Goal: Register for event/course

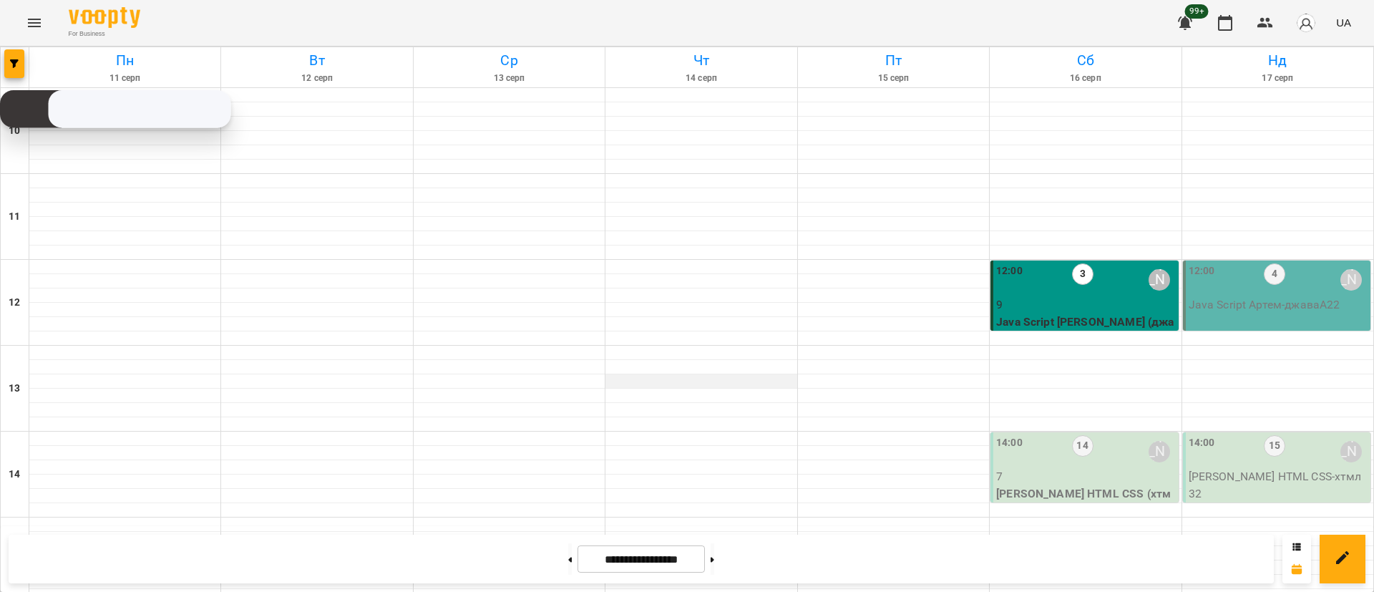
scroll to position [33, 0]
click at [714, 564] on button at bounding box center [712, 558] width 4 height 31
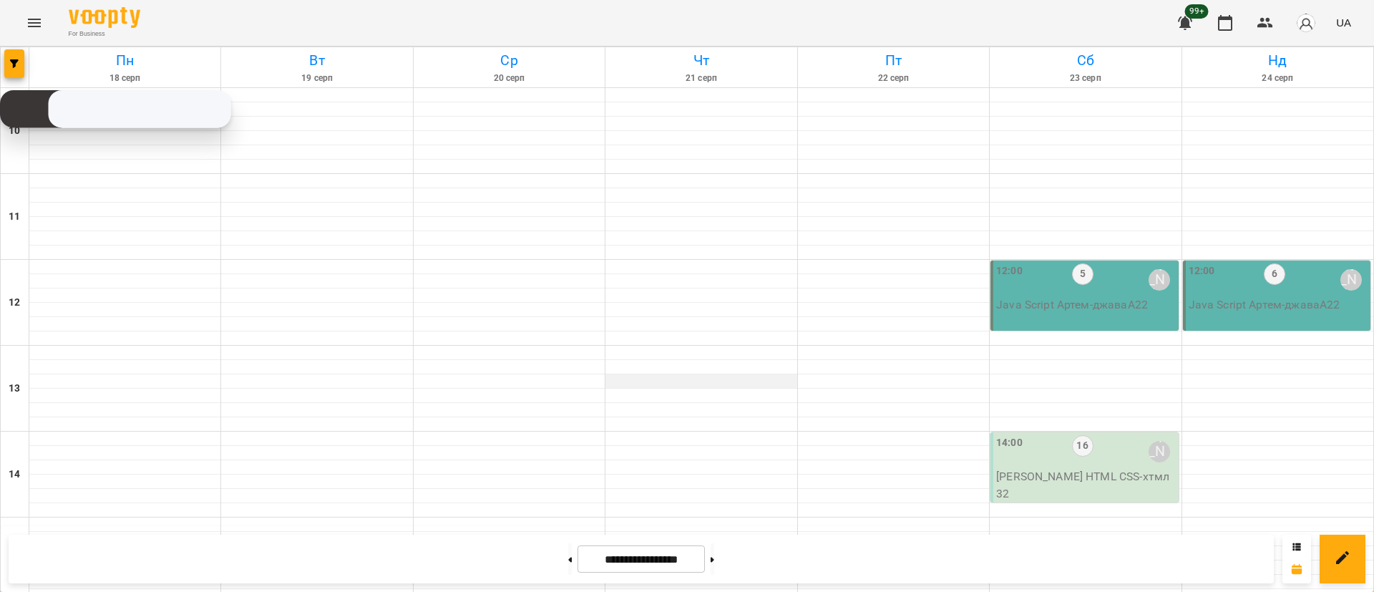
scroll to position [355, 0]
click at [22, 65] on span "button" at bounding box center [14, 63] width 20 height 9
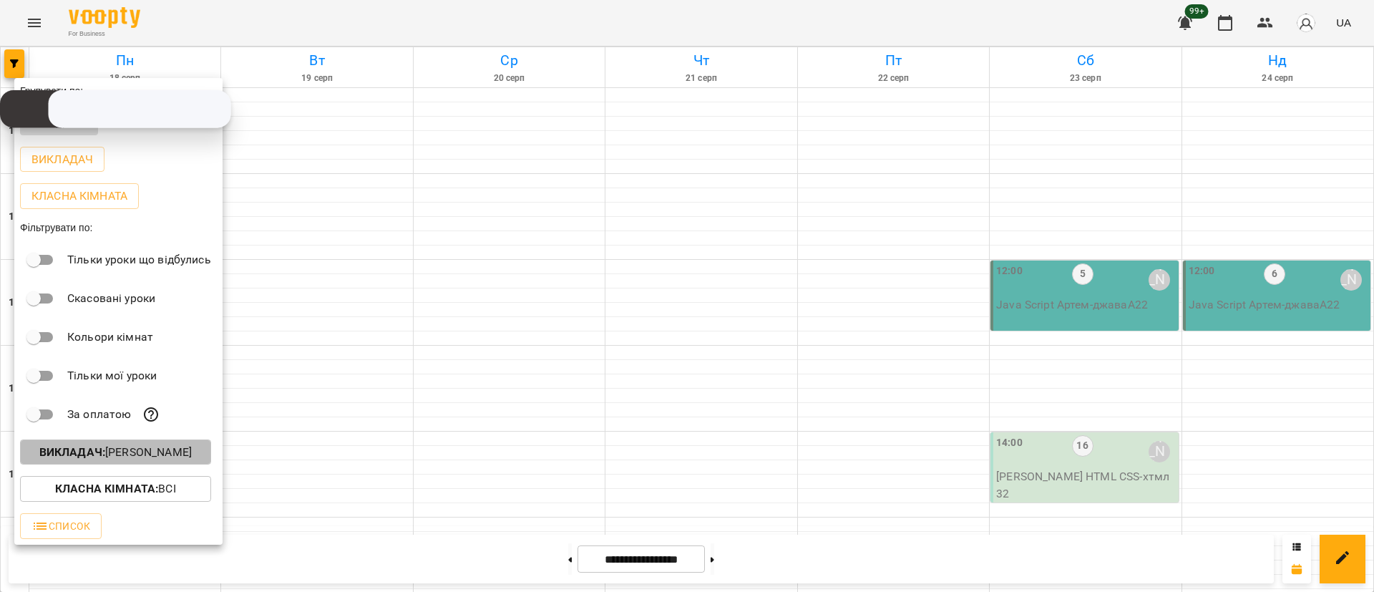
click at [131, 465] on button "Викладач : [PERSON_NAME]" at bounding box center [115, 452] width 191 height 26
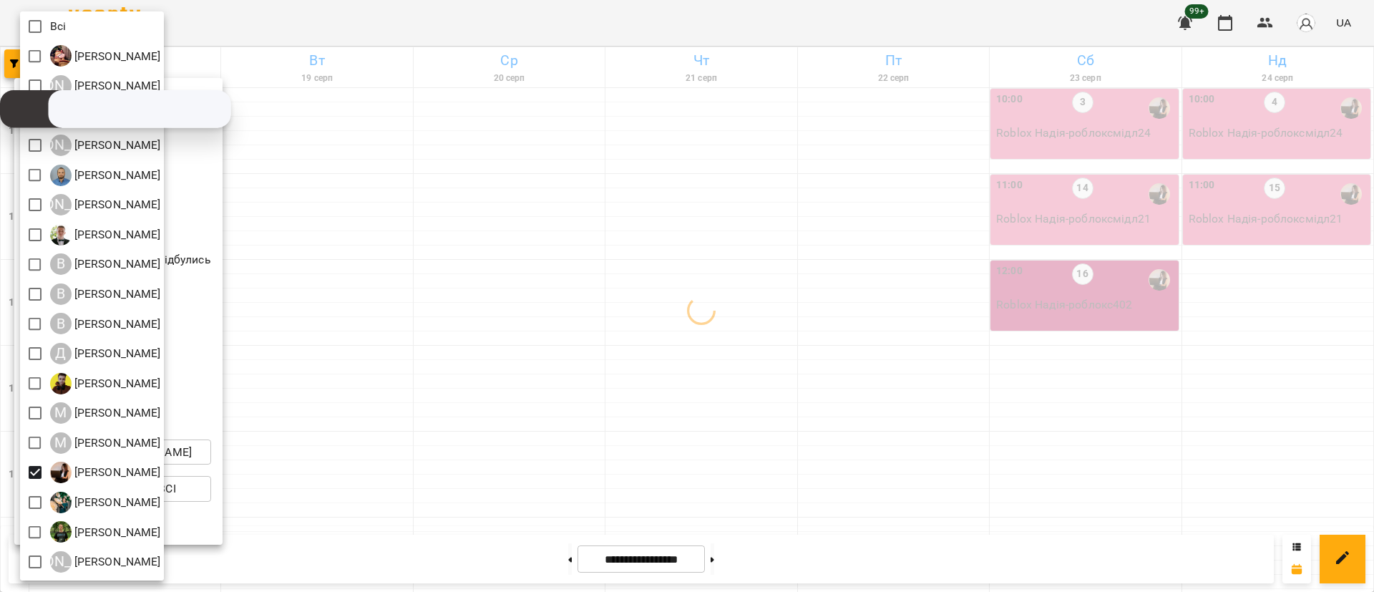
click at [709, 313] on div at bounding box center [687, 296] width 1374 height 592
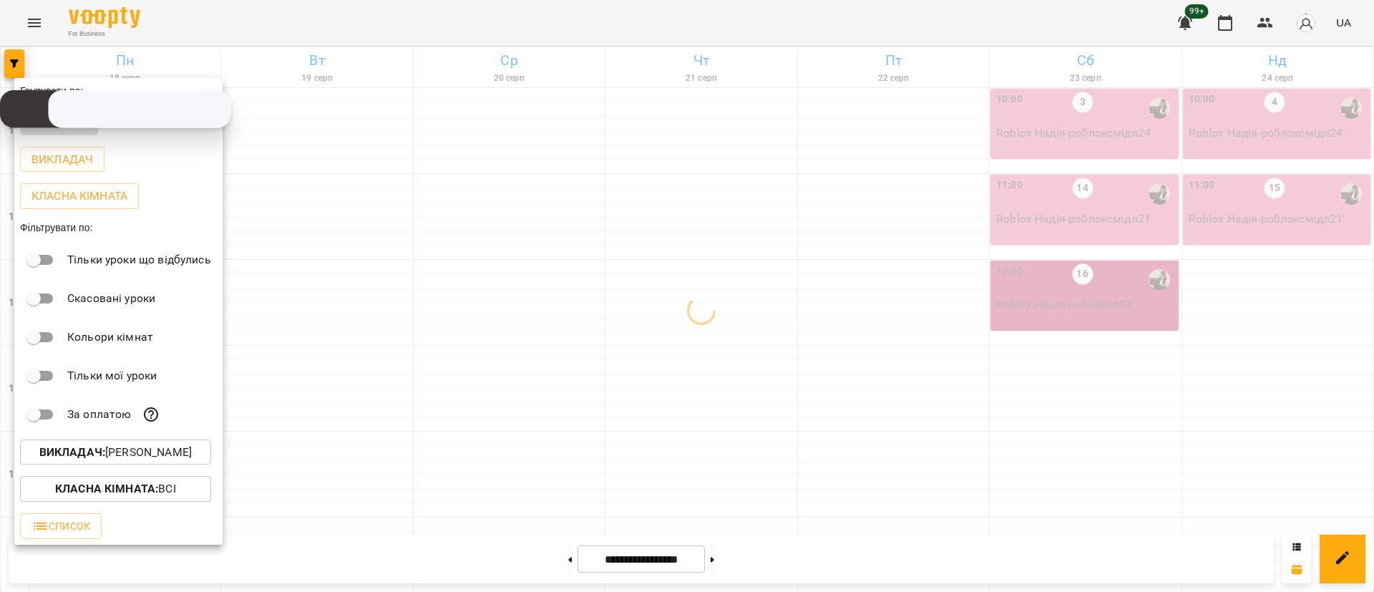
click at [754, 336] on div at bounding box center [687, 296] width 1374 height 592
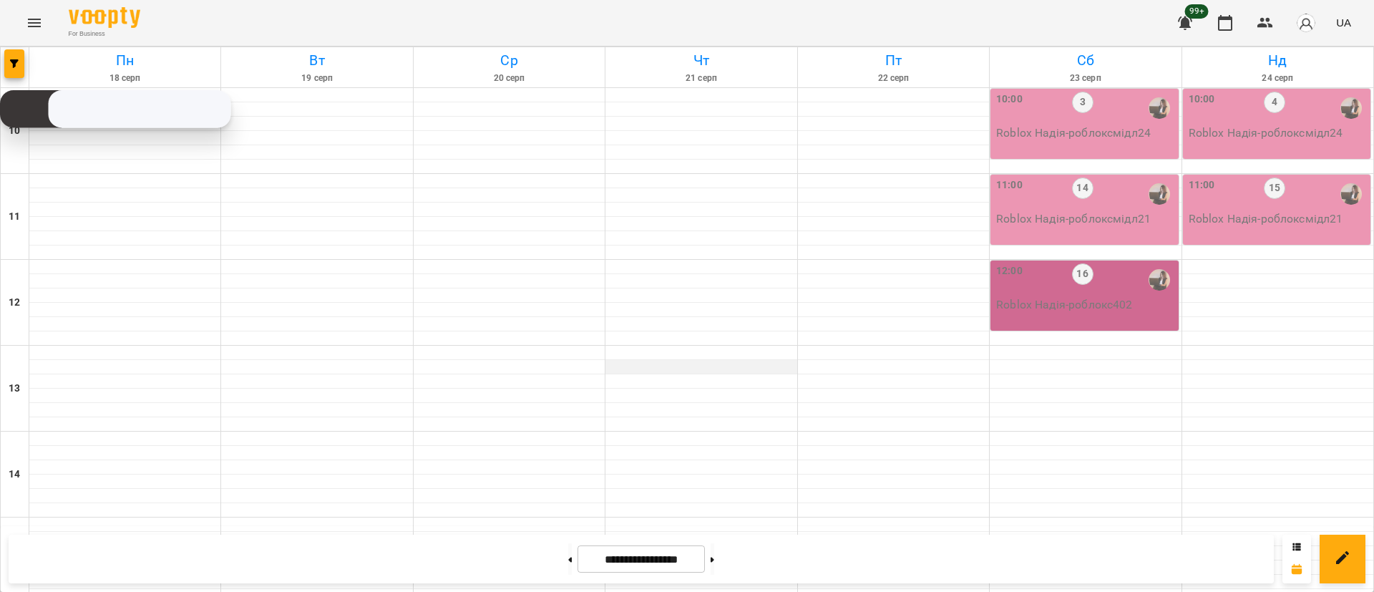
scroll to position [0, 0]
click at [695, 549] on input "**********" at bounding box center [640, 559] width 127 height 28
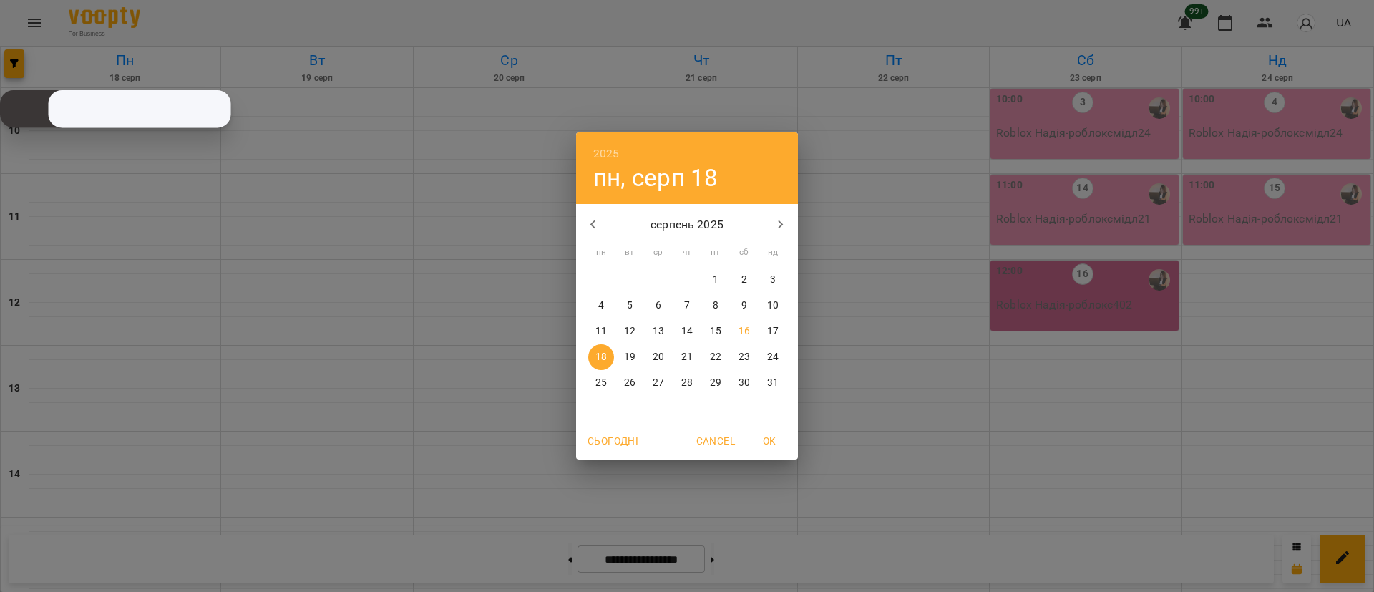
click at [754, 552] on div "2025 пн, серп [DATE] вт ср чт пт сб нд 28 29 30 31 1 2 3 4 5 6 7 8 9 10 11 12 1…" at bounding box center [687, 296] width 1374 height 592
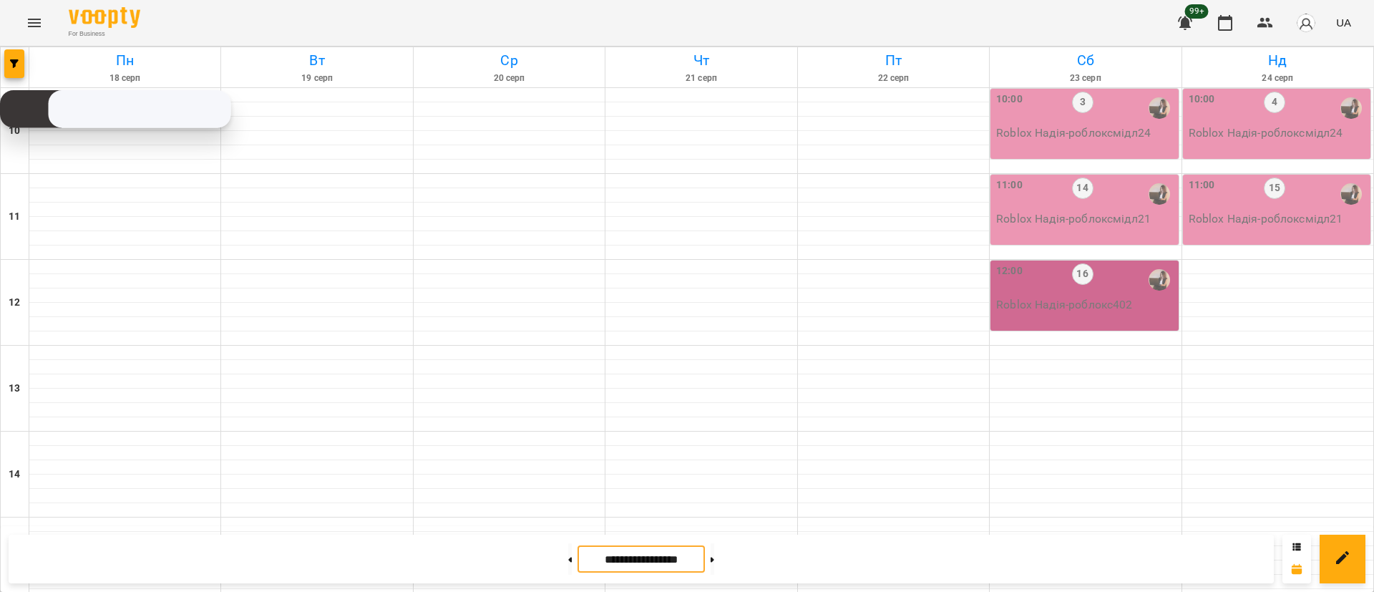
click at [714, 552] on button at bounding box center [712, 558] width 4 height 31
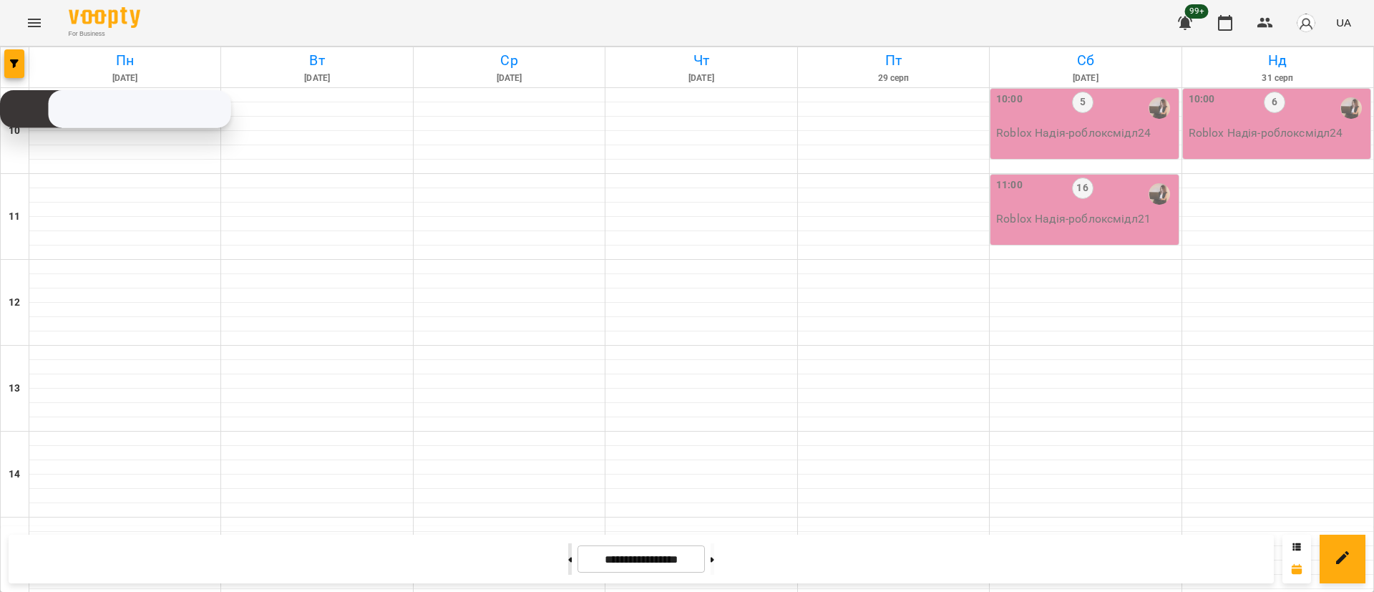
click at [568, 561] on button at bounding box center [570, 558] width 4 height 31
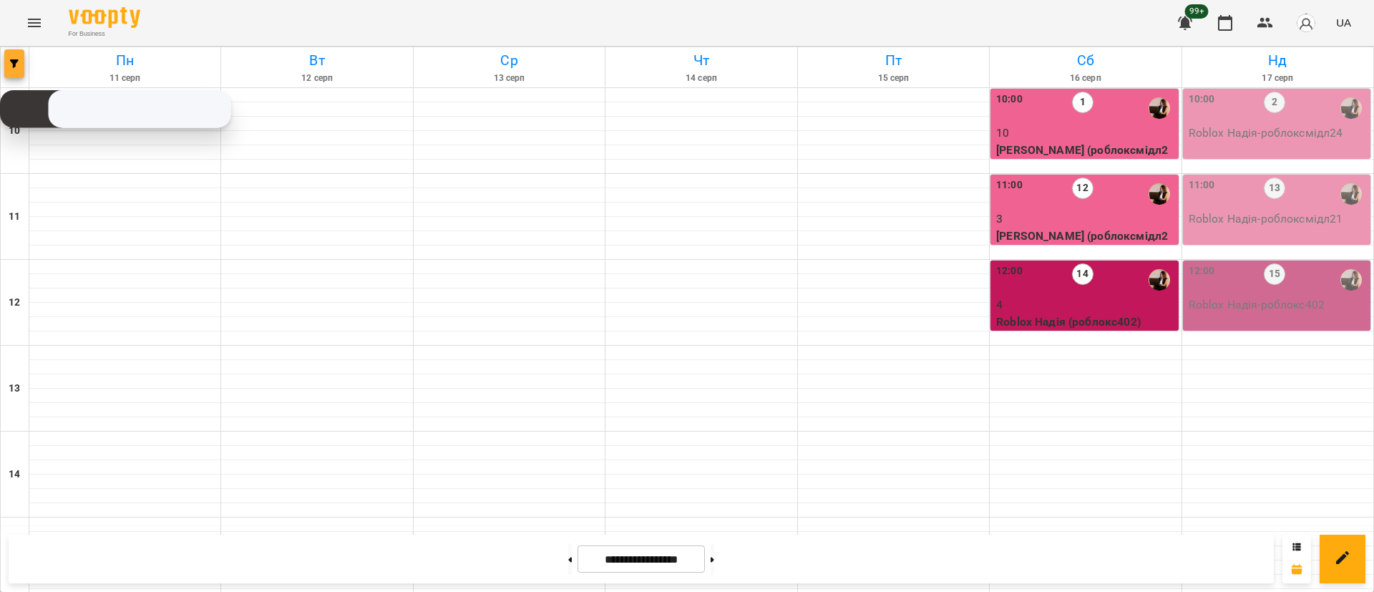
click at [15, 71] on button "button" at bounding box center [14, 63] width 20 height 29
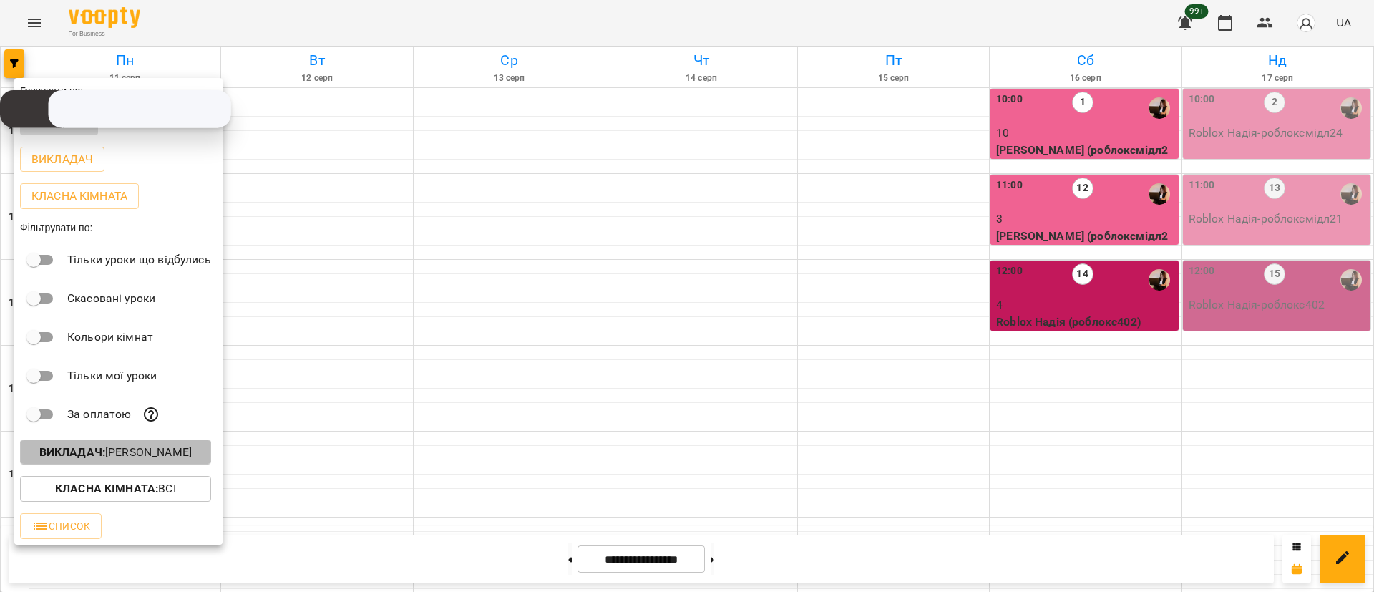
click at [104, 454] on b "Викладач :" at bounding box center [72, 452] width 66 height 14
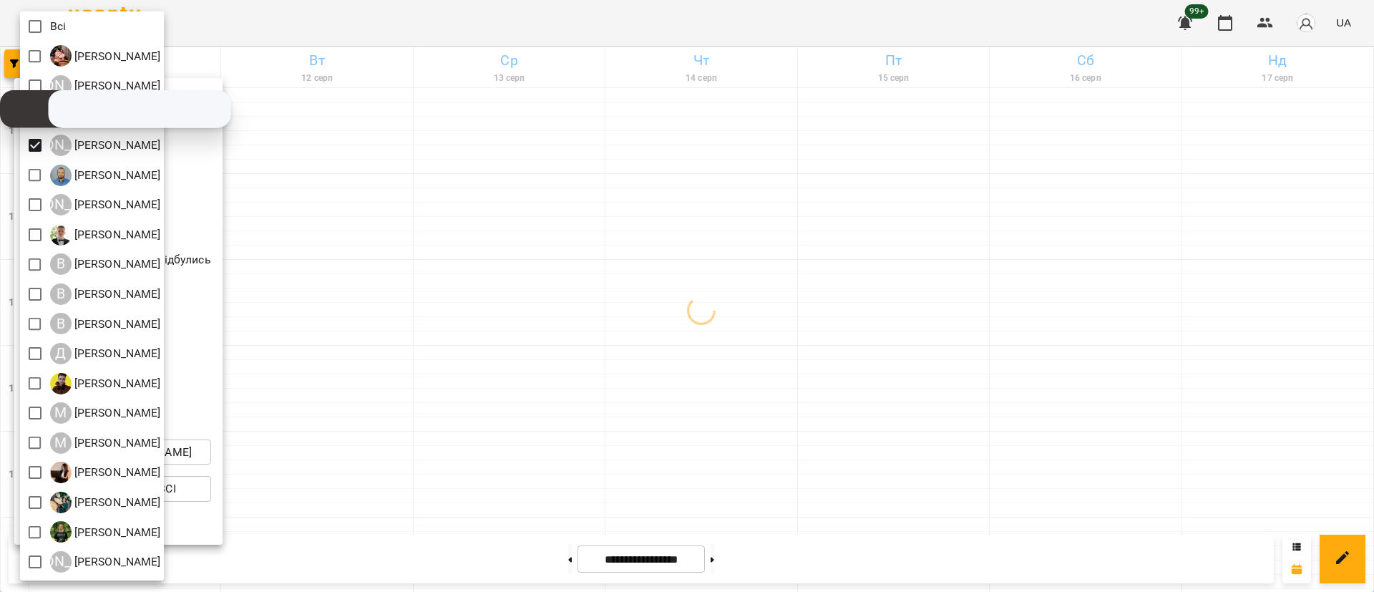
click at [555, 293] on div at bounding box center [687, 296] width 1374 height 592
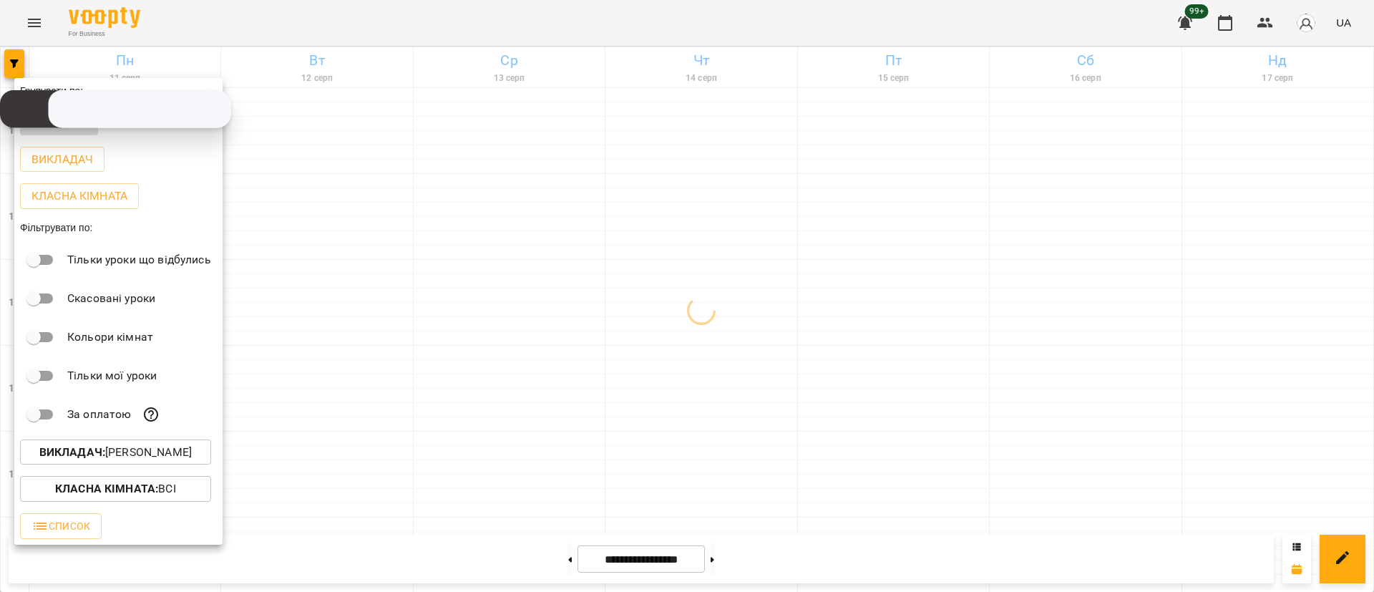
click at [555, 293] on div at bounding box center [687, 296] width 1374 height 592
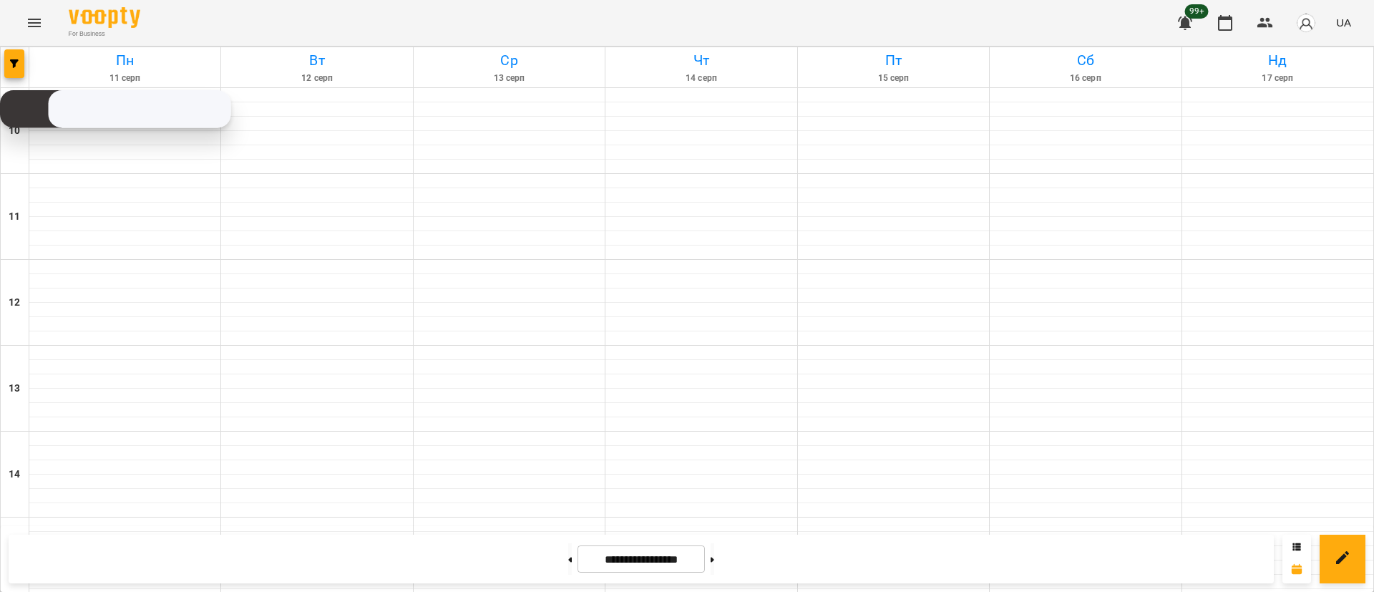
scroll to position [569, 0]
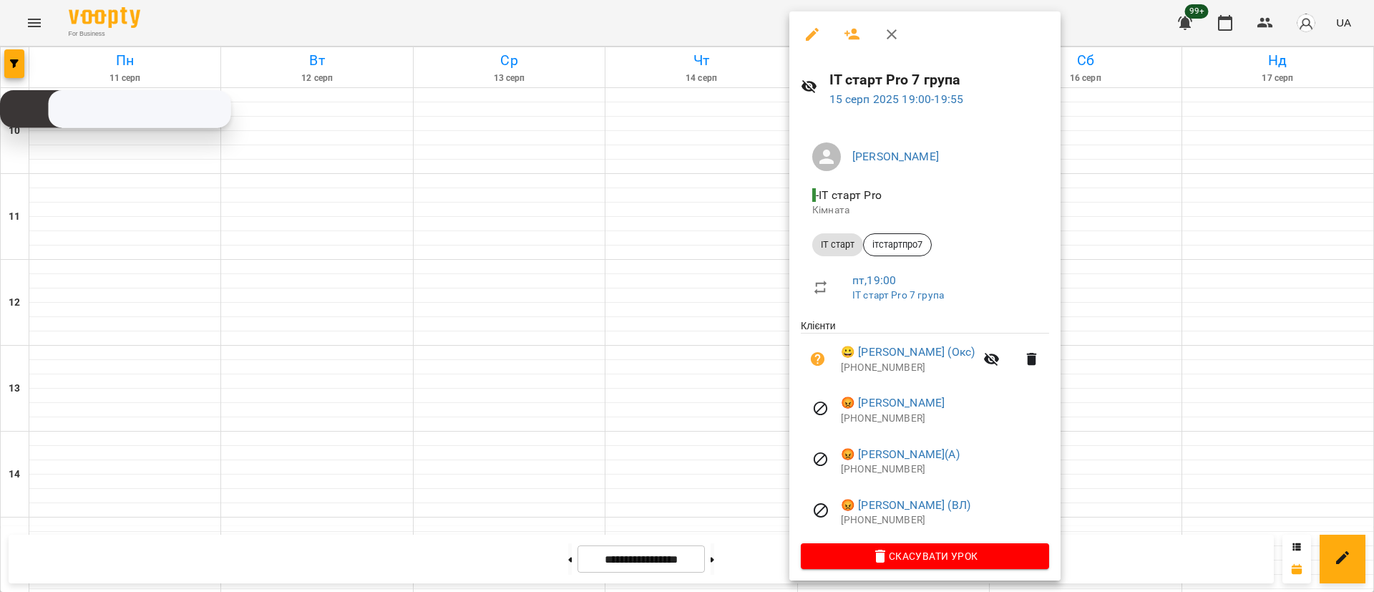
click at [695, 503] on div at bounding box center [687, 296] width 1374 height 592
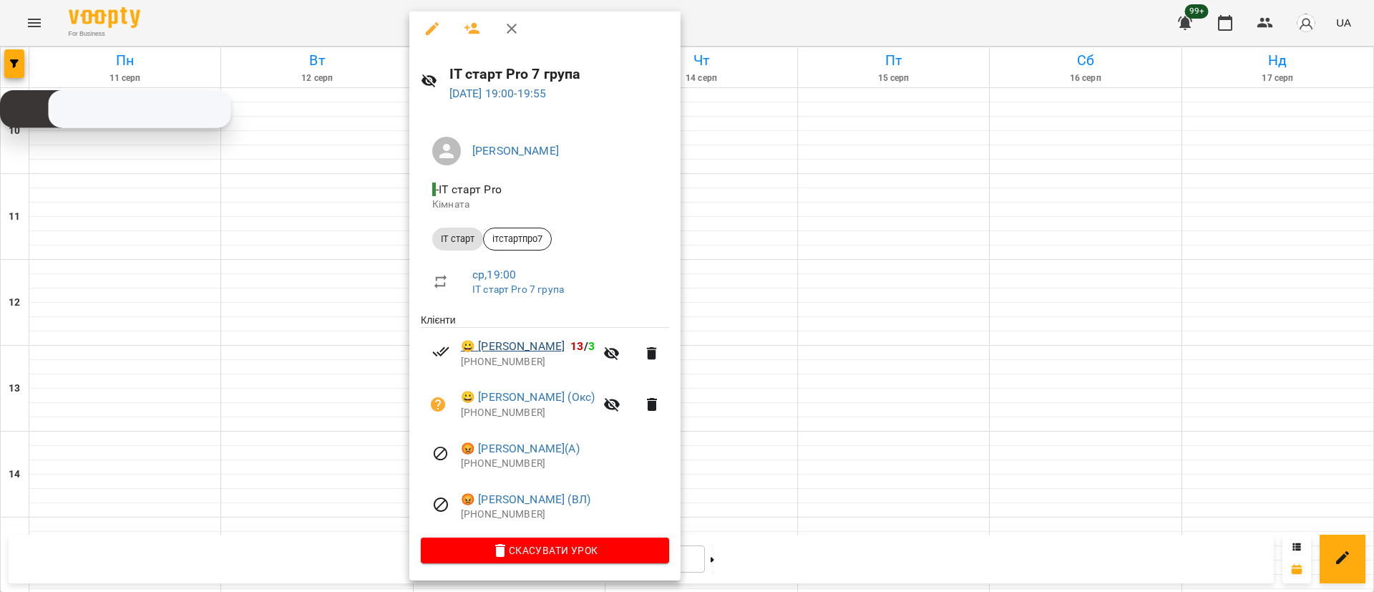
scroll to position [8, 0]
click at [142, 341] on div at bounding box center [687, 296] width 1374 height 592
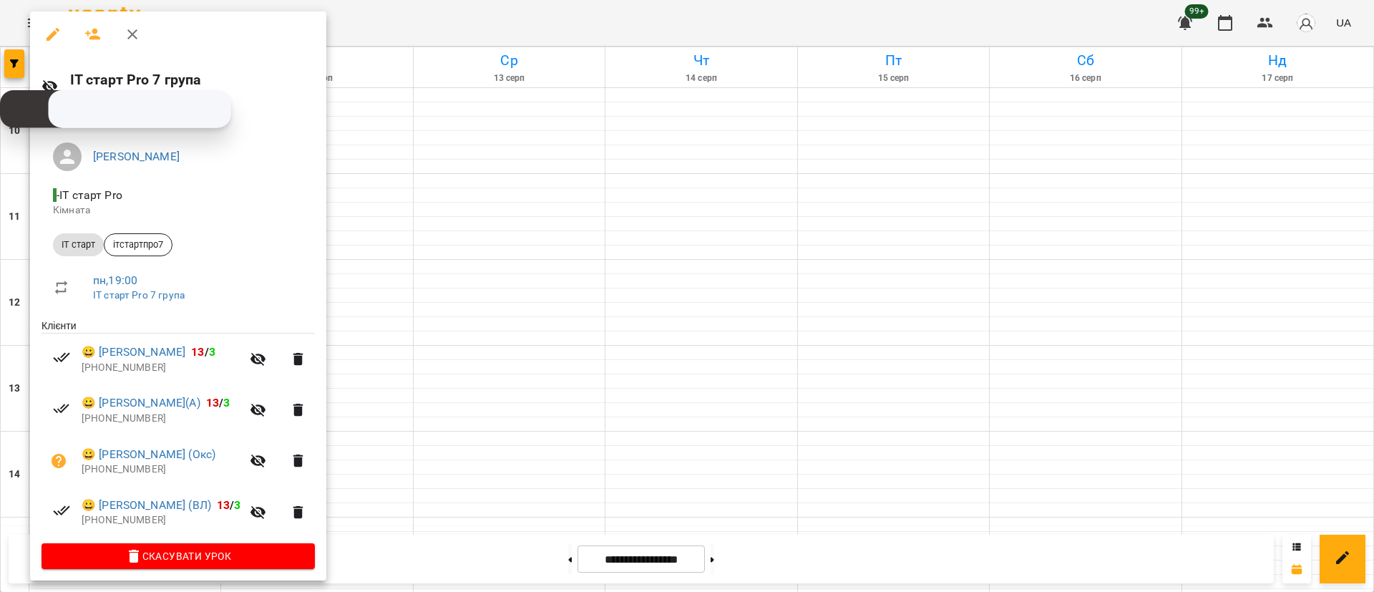
click at [522, 496] on div at bounding box center [687, 296] width 1374 height 592
